Goal: Information Seeking & Learning: Learn about a topic

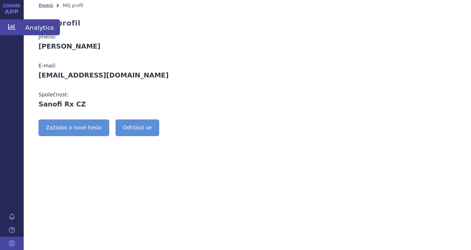
click at [11, 27] on icon at bounding box center [11, 27] width 7 height 6
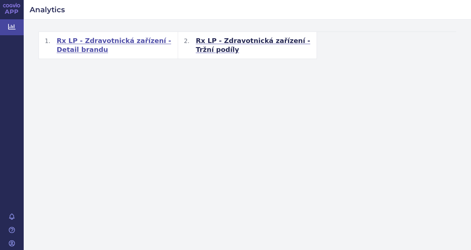
click at [128, 40] on span "Rx LP - Zdravotnická zařízení - Detail brandu" at bounding box center [114, 45] width 115 height 18
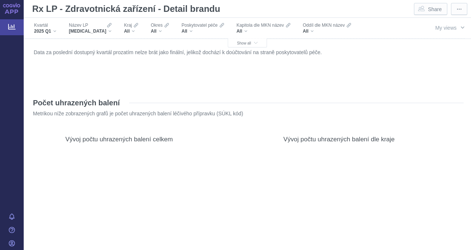
click at [53, 31] on div "2025 Q1" at bounding box center [45, 31] width 22 height 6
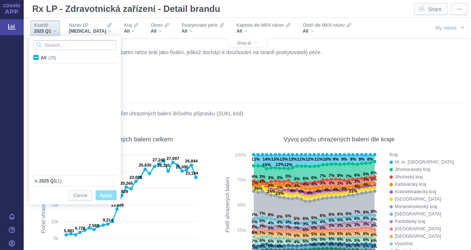
scroll to position [197, 0]
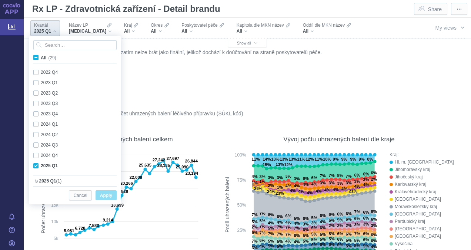
click at [183, 94] on div "Počet uhrazených balení Metrikou níže zobrazených grafů je počet uhrazených bal…" at bounding box center [247, 107] width 433 height 32
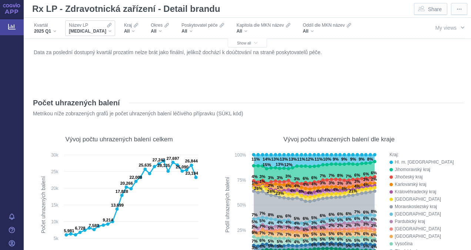
click at [94, 30] on div "[MEDICAL_DATA]" at bounding box center [90, 31] width 43 height 6
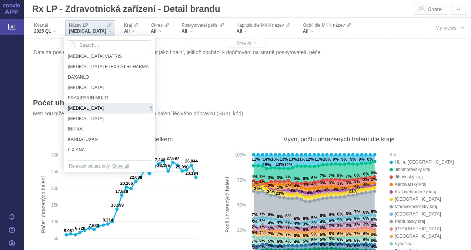
scroll to position [0, 0]
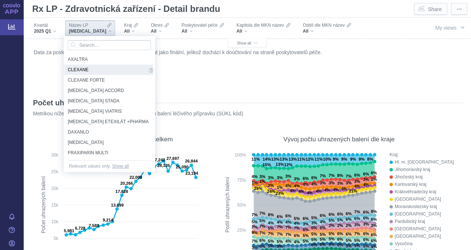
click at [88, 69] on span "CLEXANE" at bounding box center [107, 70] width 79 height 8
click at [206, 92] on div "Počet uhrazených balení Metrikou níže zobrazených grafů je počet uhrazených bal…" at bounding box center [247, 107] width 433 height 32
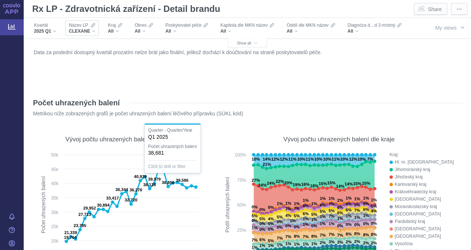
click at [93, 30] on div "CLEXANE" at bounding box center [82, 31] width 26 height 6
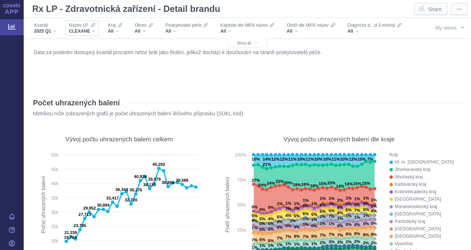
click at [96, 32] on div "Název LP CLEXANE" at bounding box center [82, 28] width 34 height 16
click at [87, 30] on span "CLEXANE" at bounding box center [79, 31] width 21 height 6
click at [93, 30] on div "CLEXANE" at bounding box center [82, 31] width 26 height 6
drag, startPoint x: 115, startPoint y: 77, endPoint x: 248, endPoint y: 155, distance: 154.6
click at [116, 77] on div "Data za poslední dostupný kvartál prozatím nelze brát jako finální, jelikož doc…" at bounding box center [247, 66] width 431 height 39
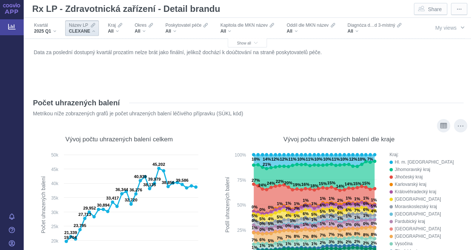
click at [93, 32] on div "CLEXANE" at bounding box center [82, 31] width 26 height 6
